Goal: Task Accomplishment & Management: Manage account settings

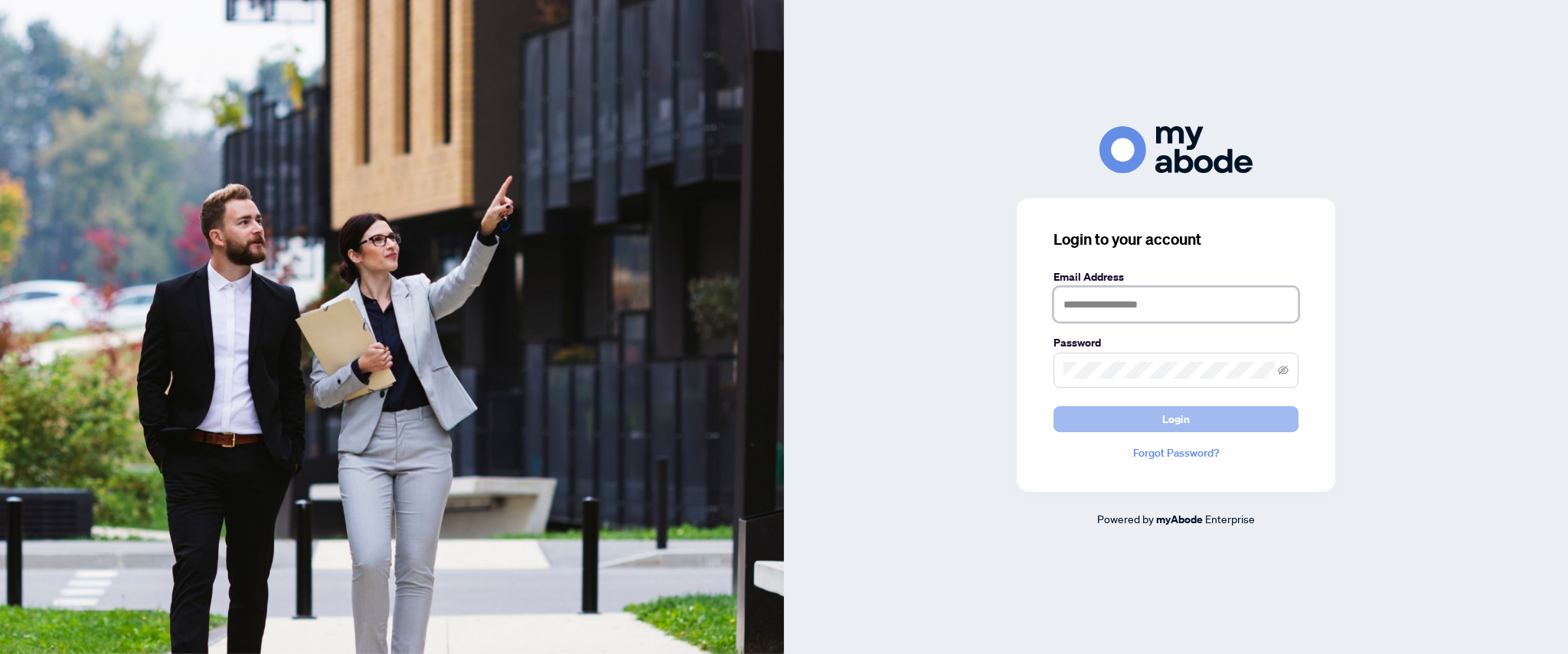
type input "**********"
click at [1138, 407] on button "Login" at bounding box center [1176, 419] width 245 height 26
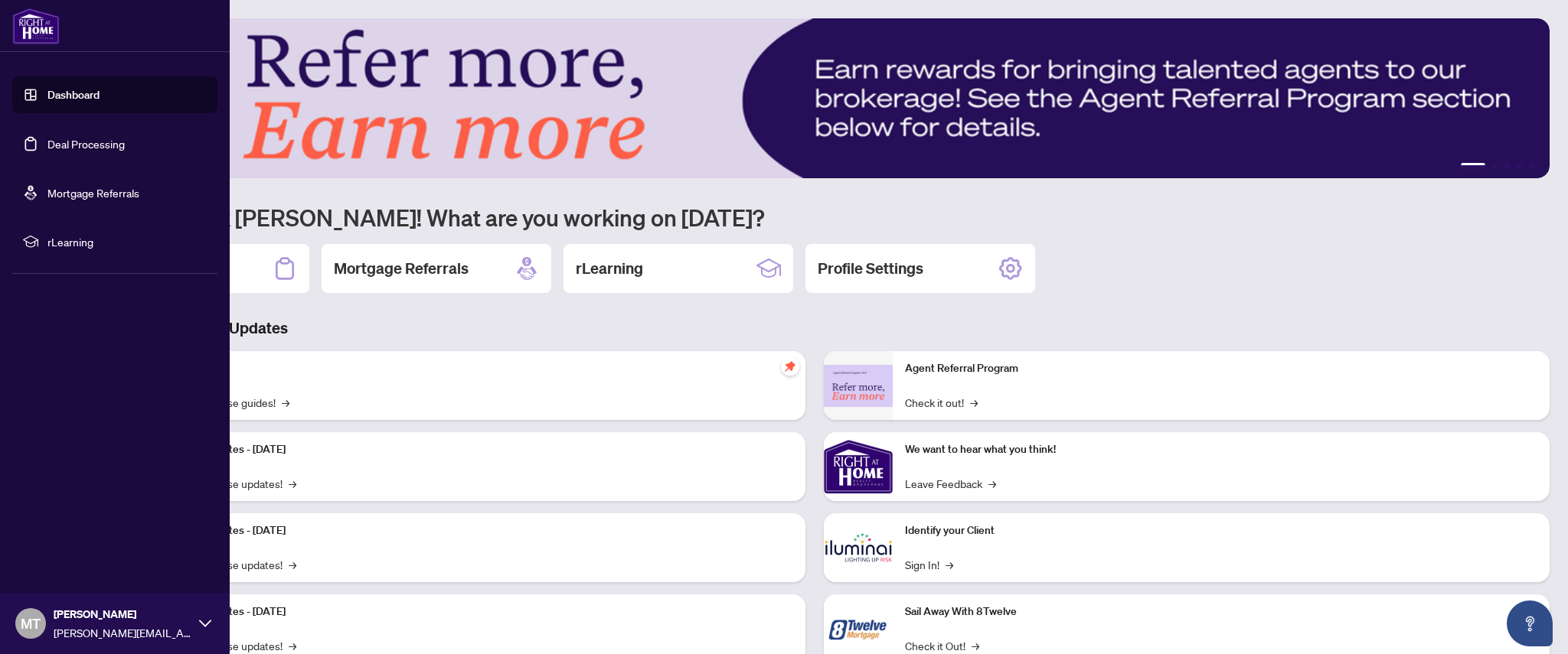
click at [48, 141] on link "Deal Processing" at bounding box center [86, 144] width 77 height 14
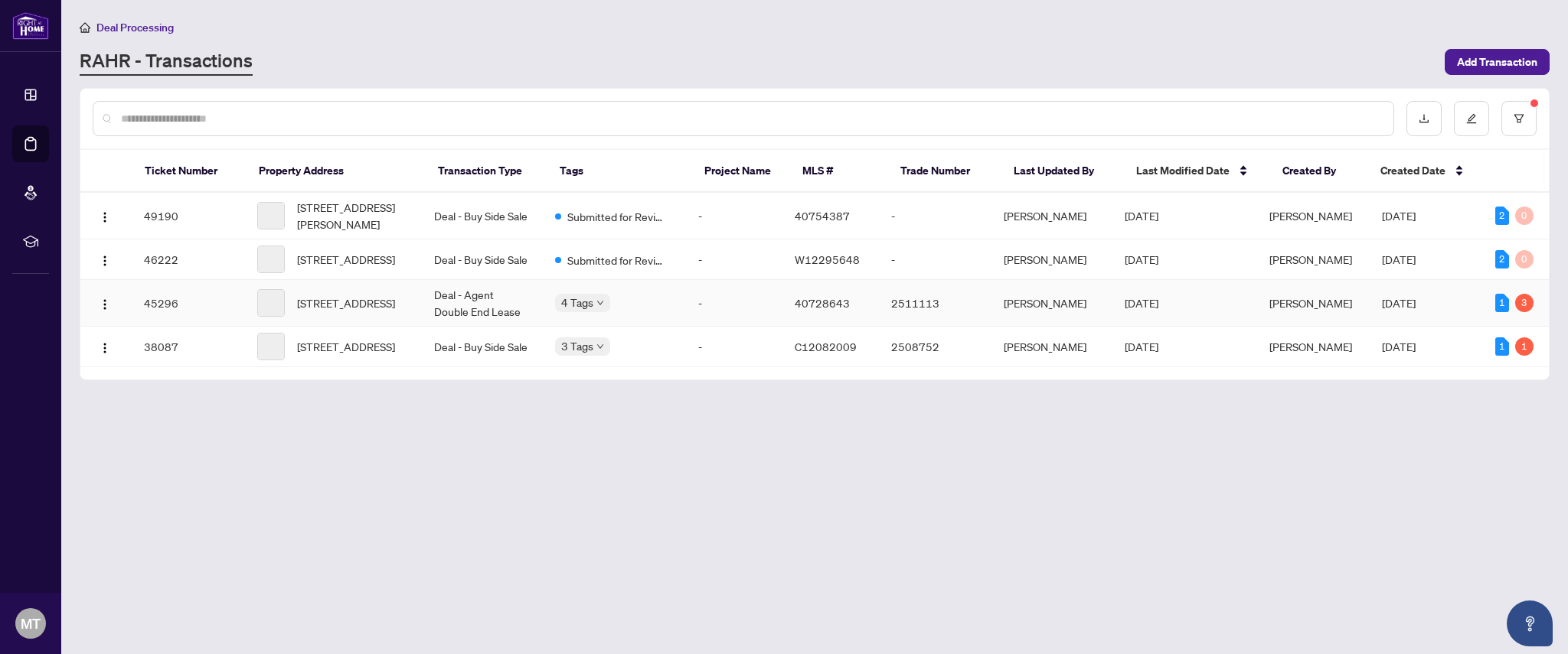
click at [1159, 310] on span "[DATE]" at bounding box center [1142, 304] width 34 height 14
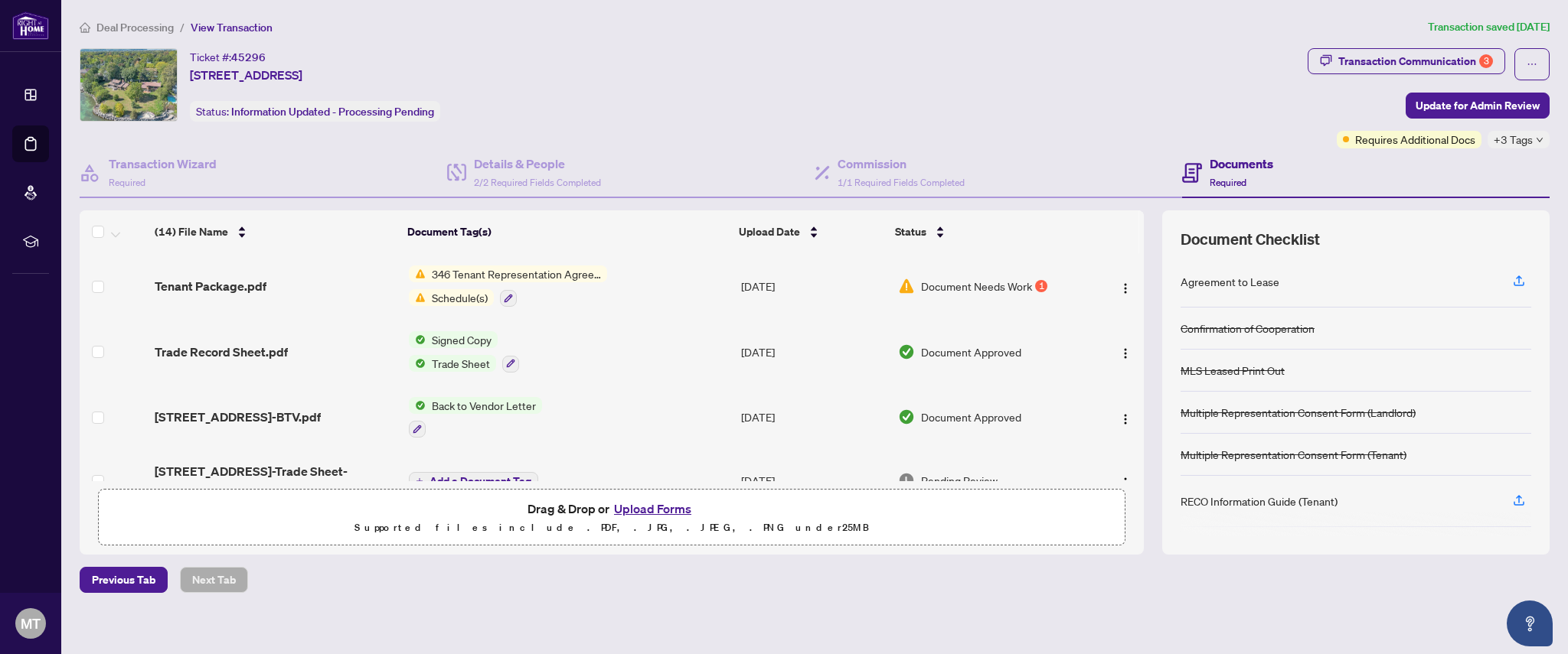
click at [655, 510] on button "Upload Forms" at bounding box center [652, 509] width 87 height 20
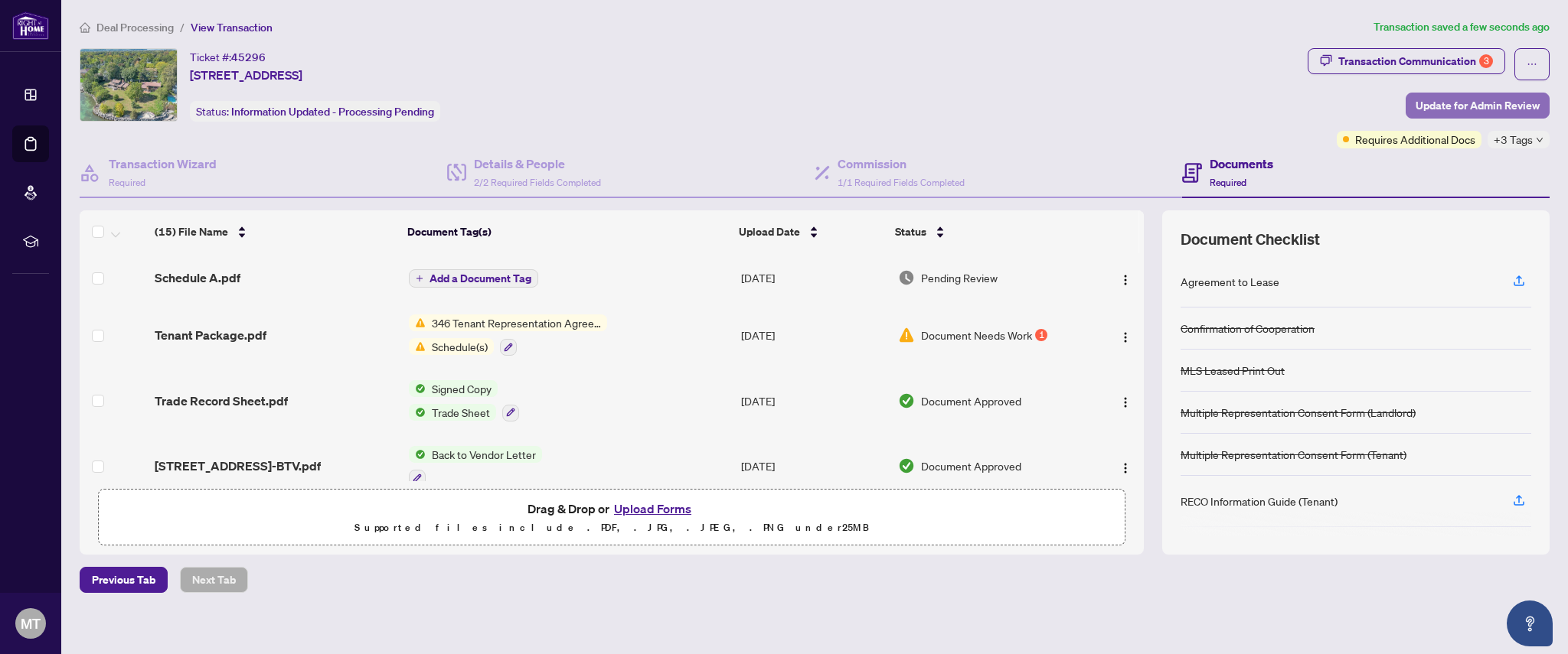
click at [1444, 107] on span "Update for Admin Review" at bounding box center [1477, 105] width 124 height 25
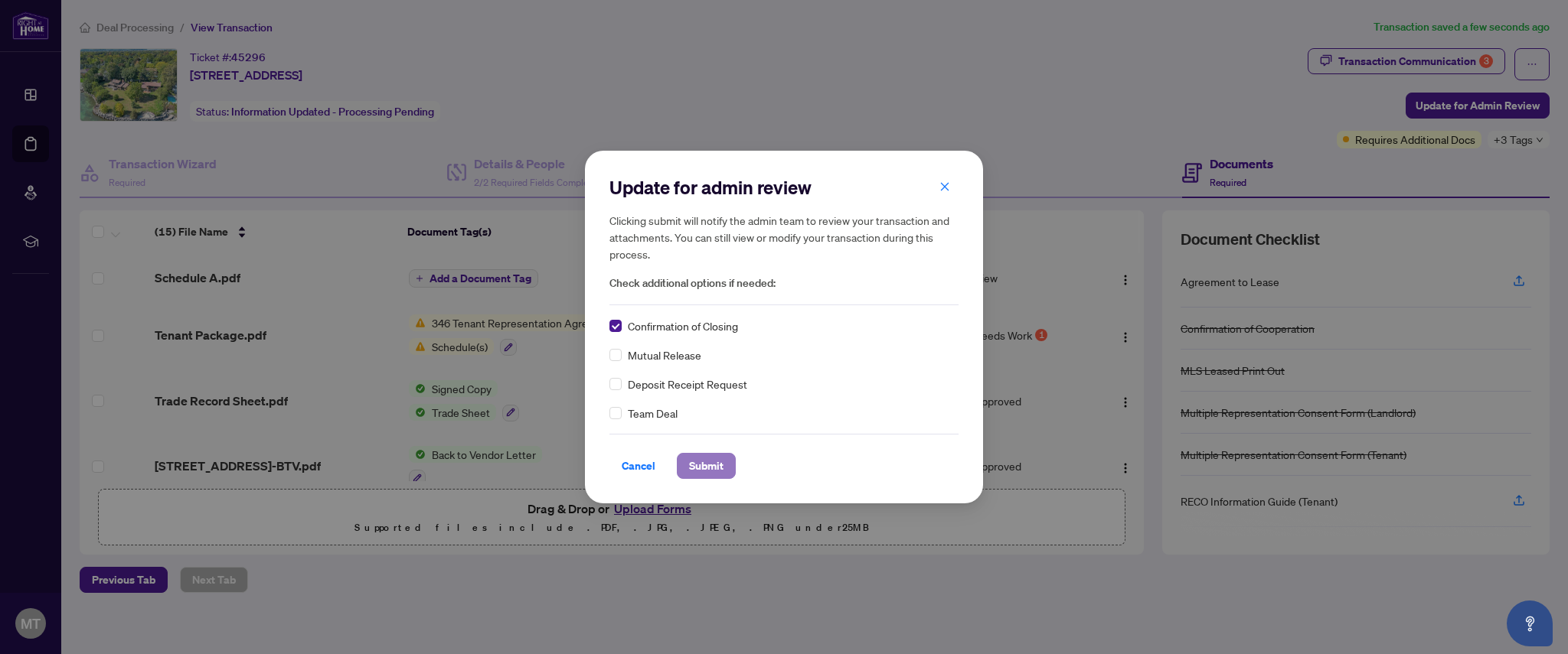
click at [708, 466] on span "Submit" at bounding box center [706, 465] width 34 height 25
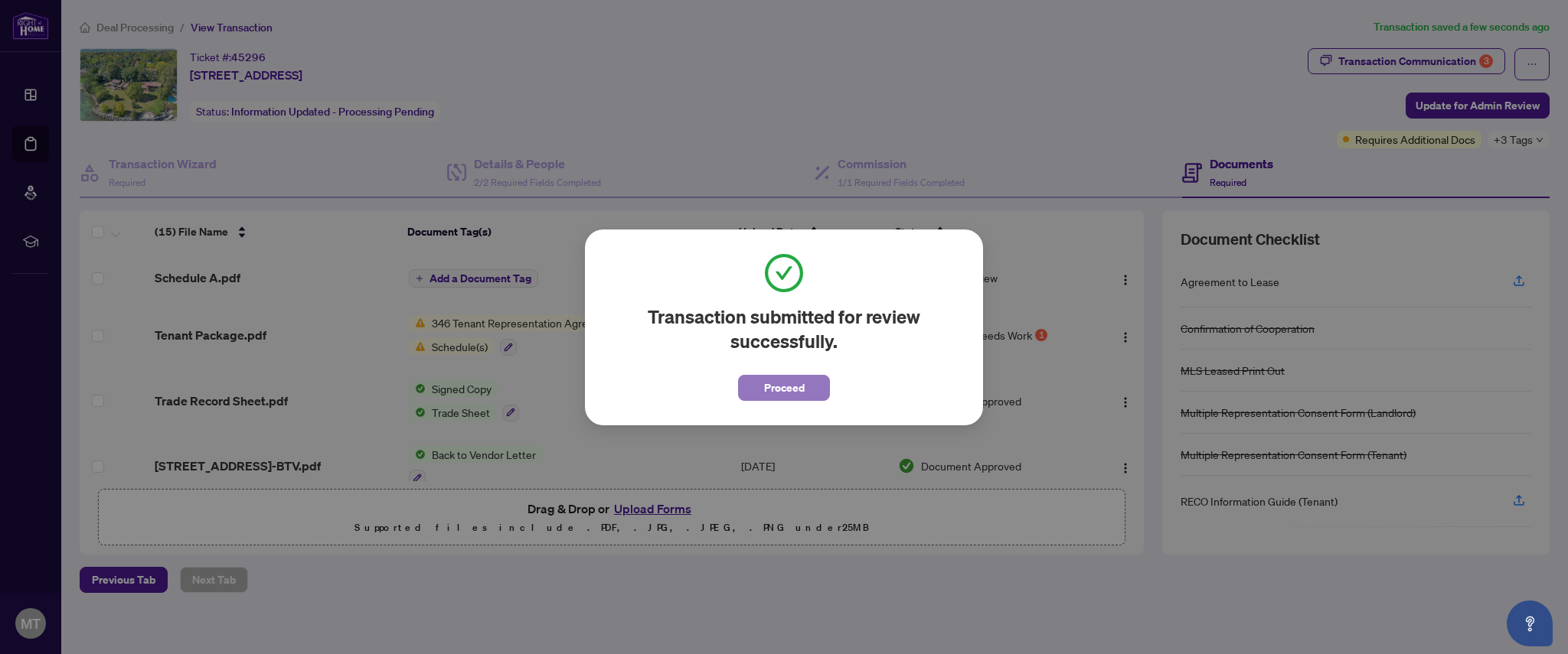
click at [791, 395] on span "Proceed" at bounding box center [784, 387] width 41 height 25
